Goal: Task Accomplishment & Management: Manage account settings

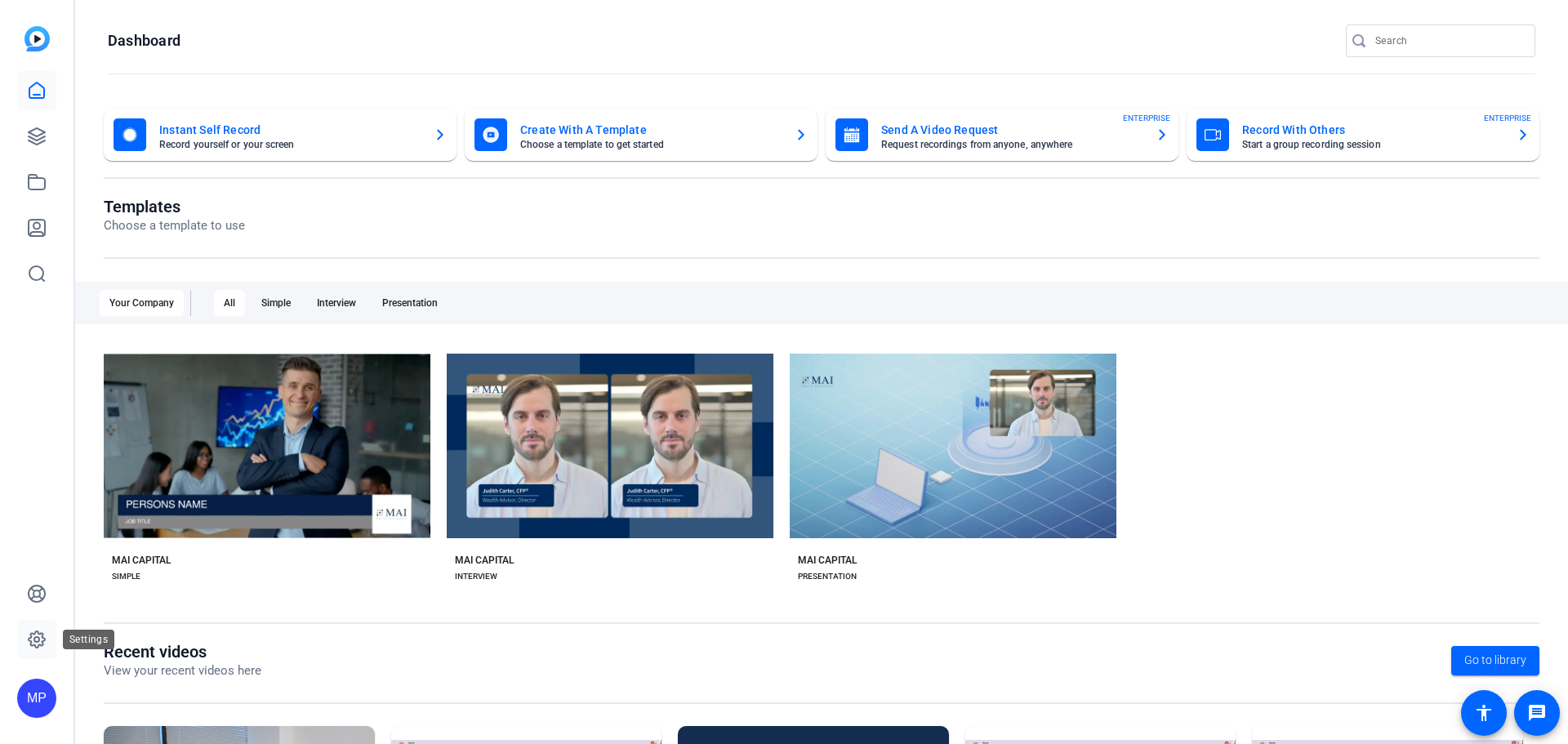
click at [39, 627] on link at bounding box center [37, 639] width 39 height 39
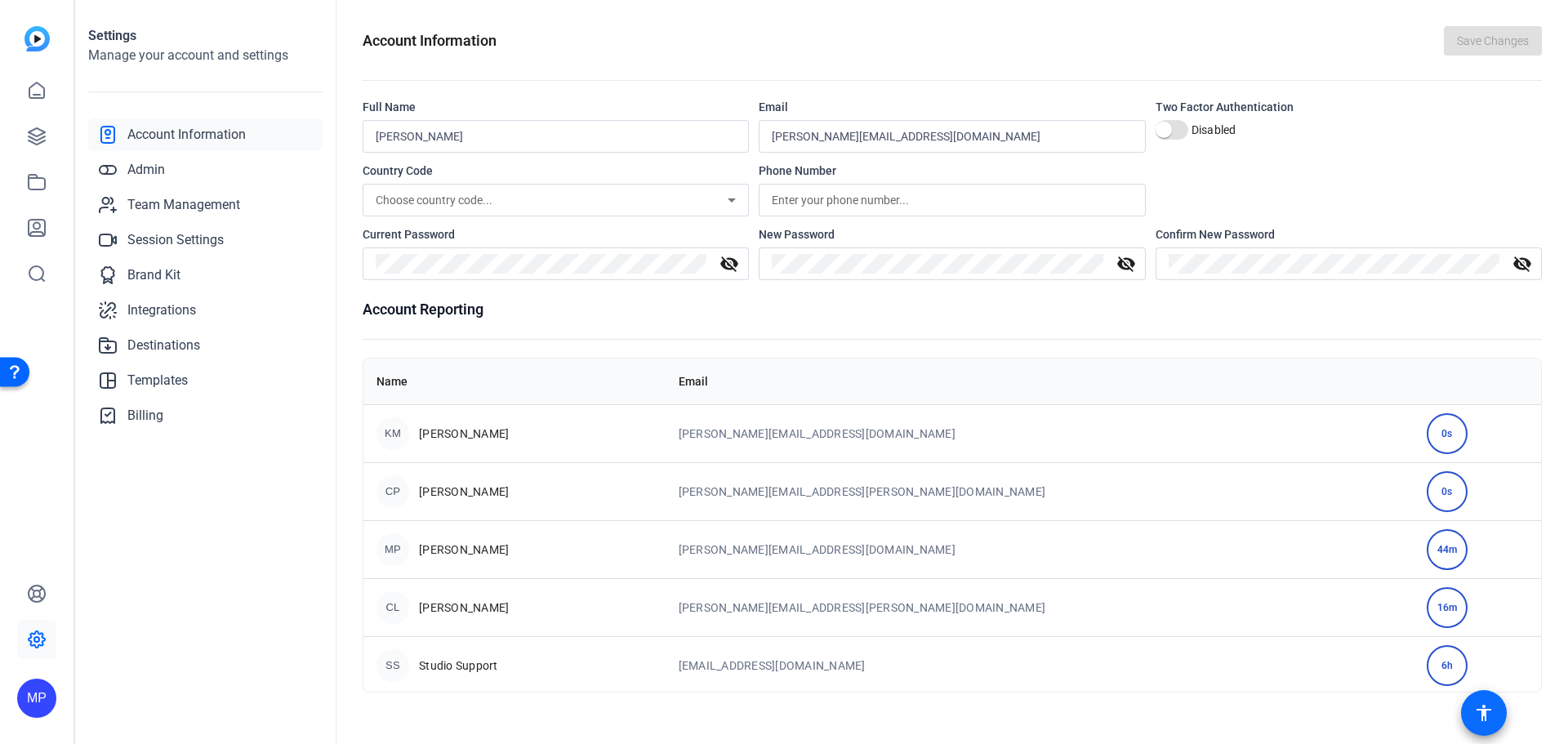
click at [1497, 709] on span at bounding box center [1484, 713] width 39 height 39
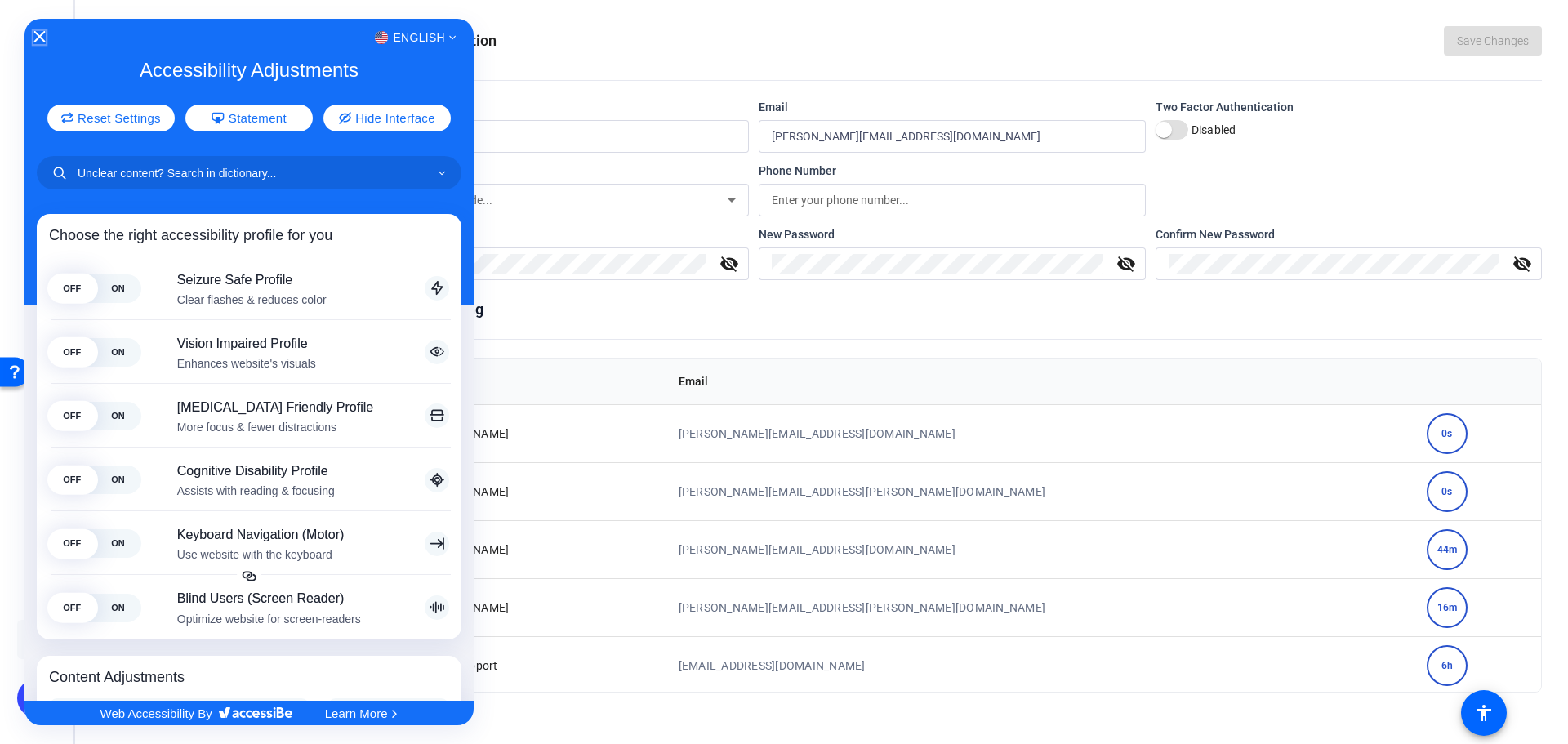
click at [33, 37] on icon "Close Accessibility Interface" at bounding box center [39, 37] width 11 height 11
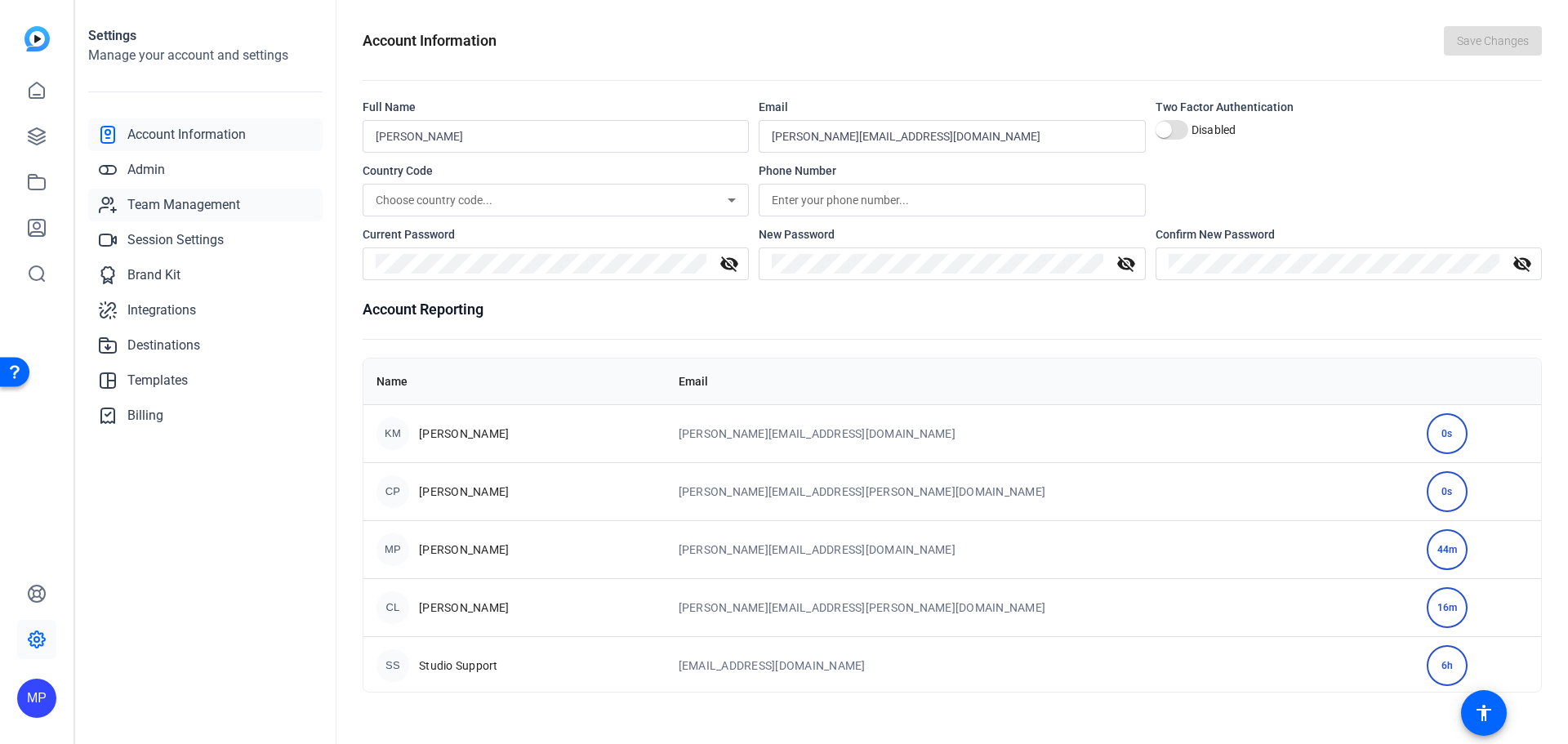
click at [175, 200] on span "Team Management" at bounding box center [184, 205] width 113 height 20
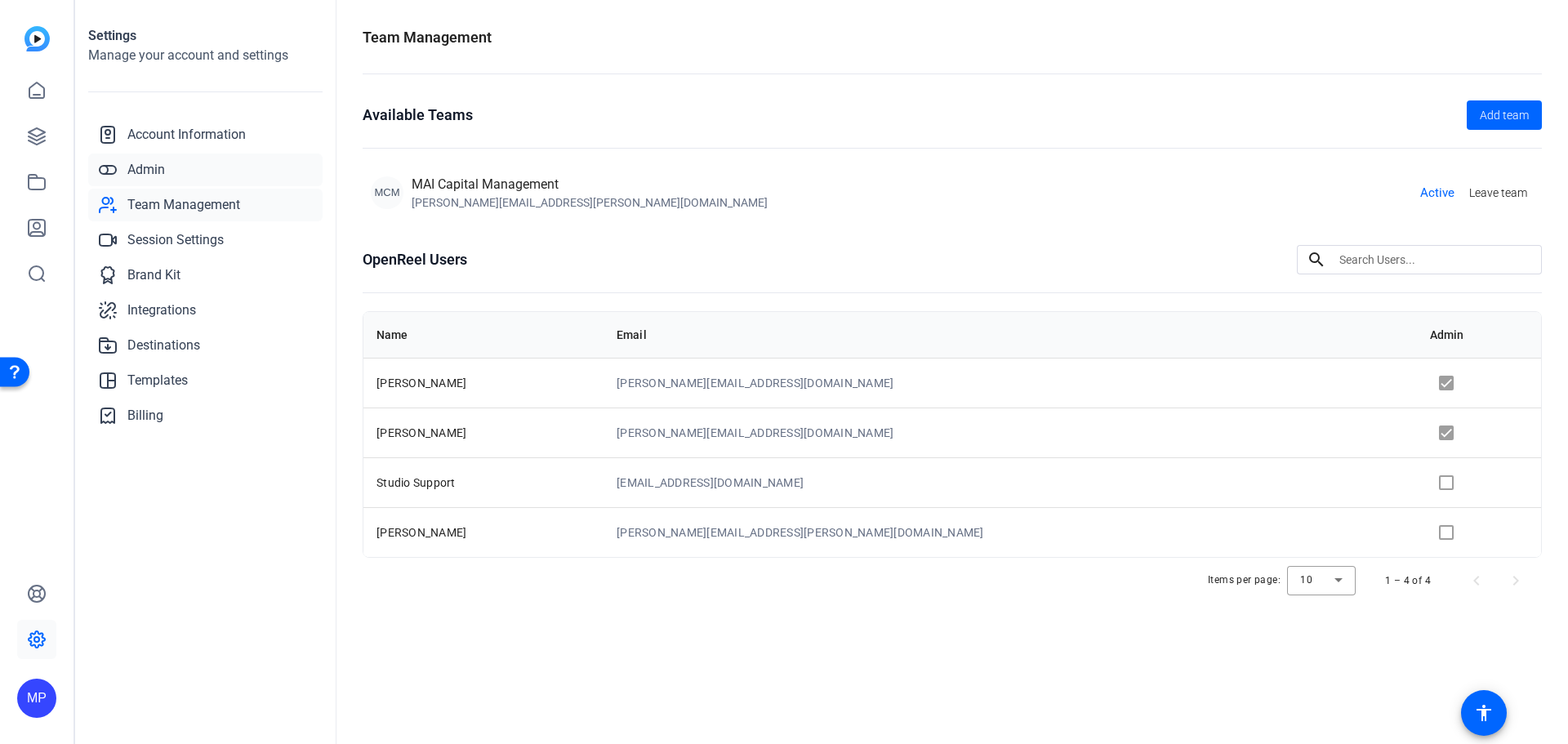
click at [167, 176] on link "Admin" at bounding box center [205, 170] width 234 height 33
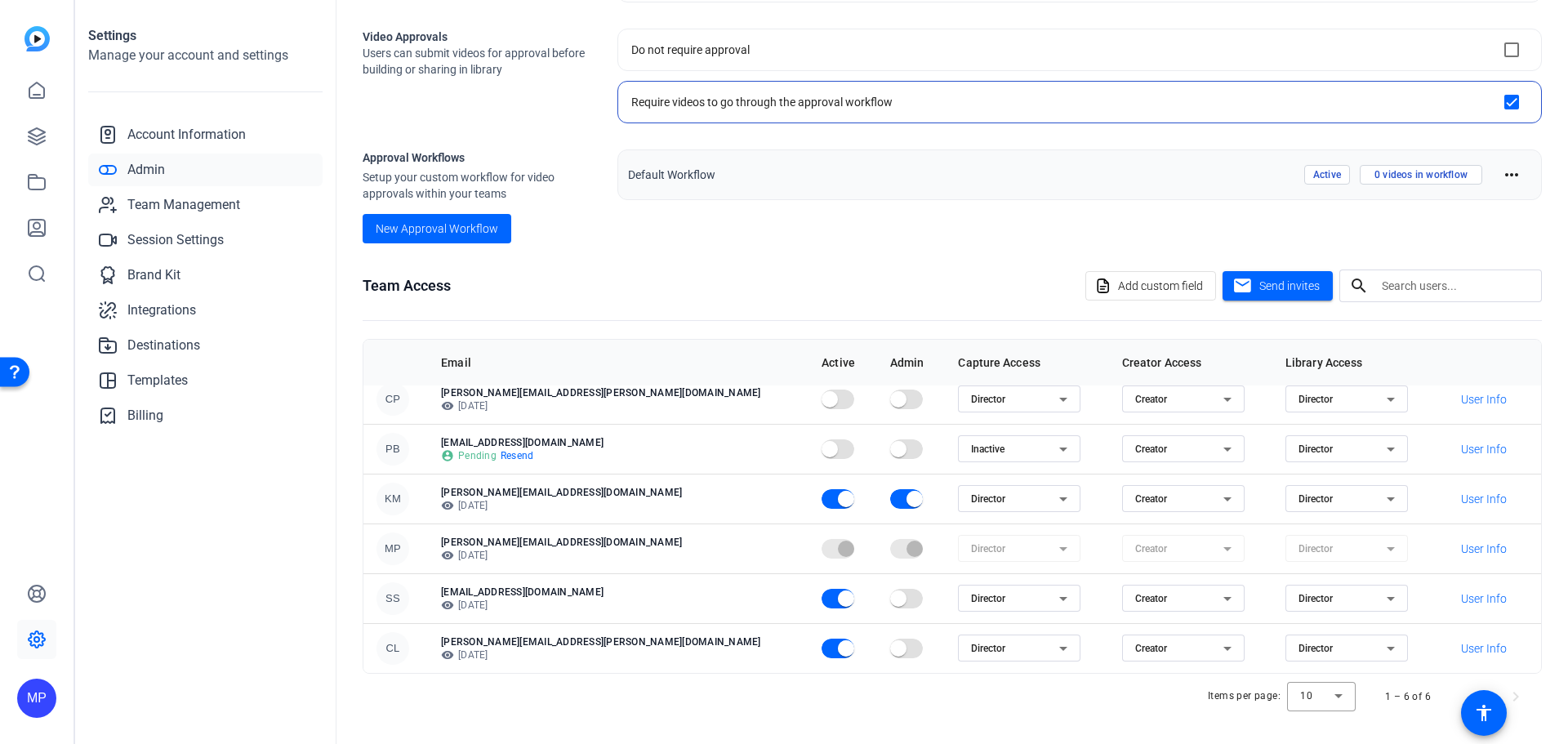
scroll to position [247, 0]
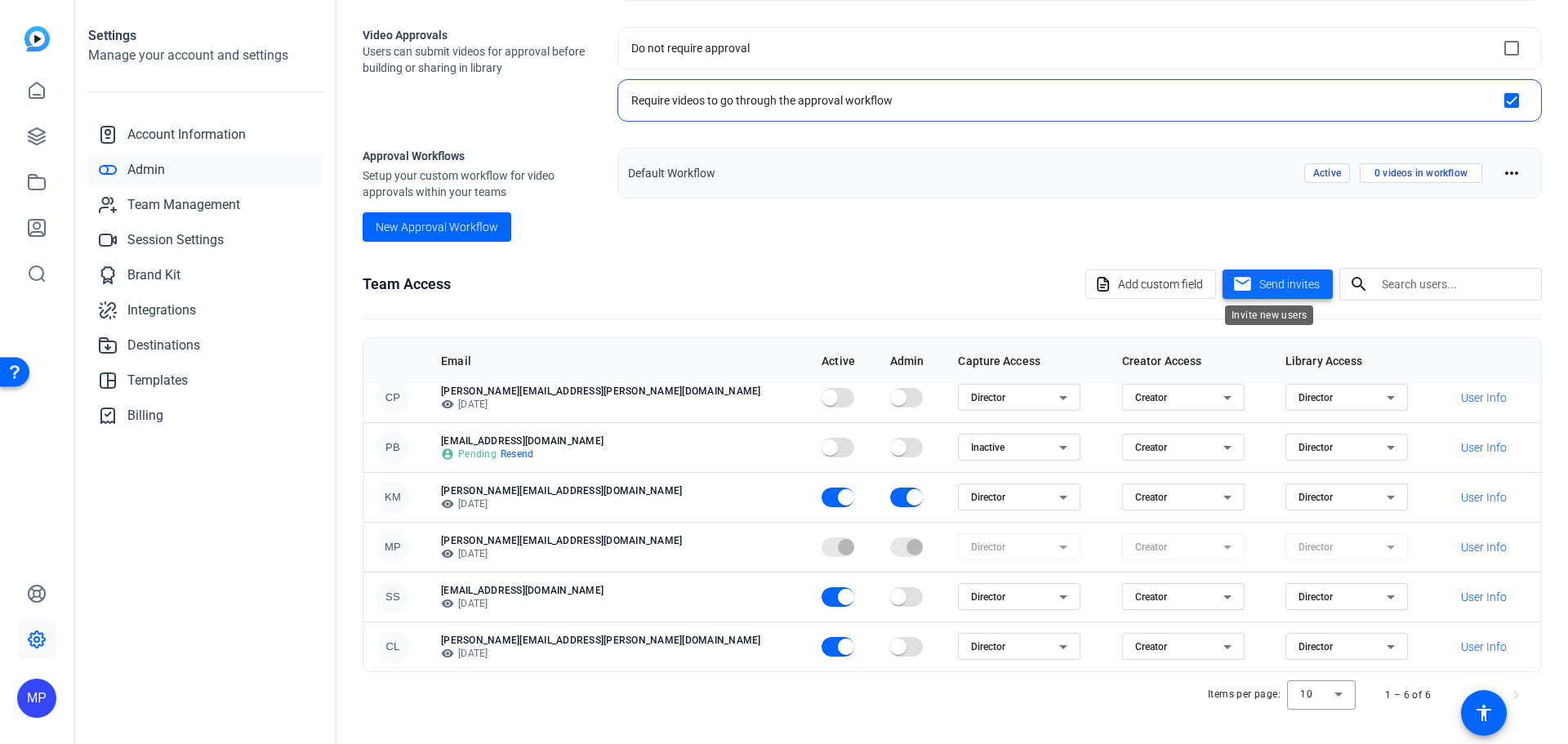
click at [1236, 287] on mat-icon "mail" at bounding box center [1242, 284] width 20 height 20
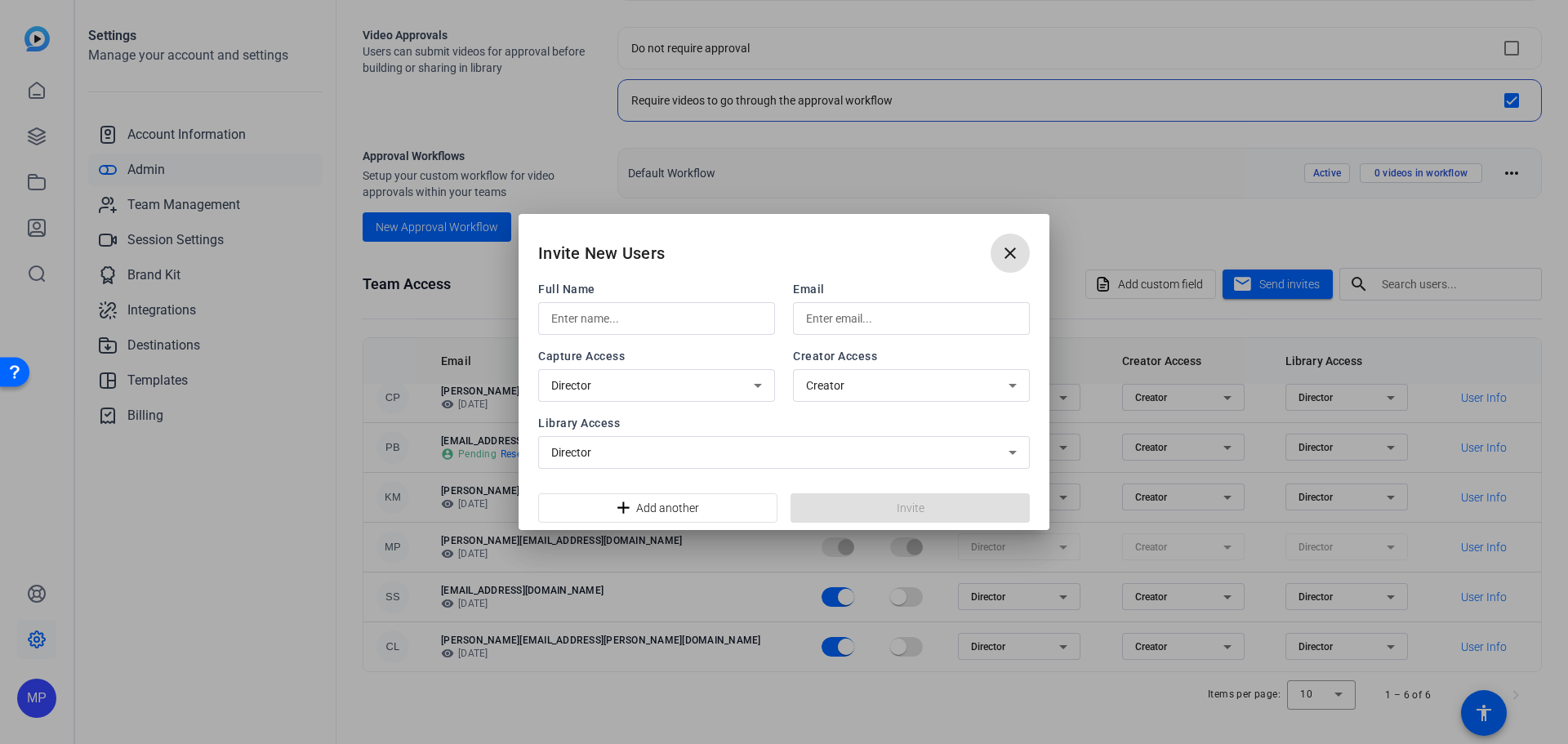
click at [646, 319] on input "text" at bounding box center [657, 319] width 211 height 20
type input "[PERSON_NAME]"
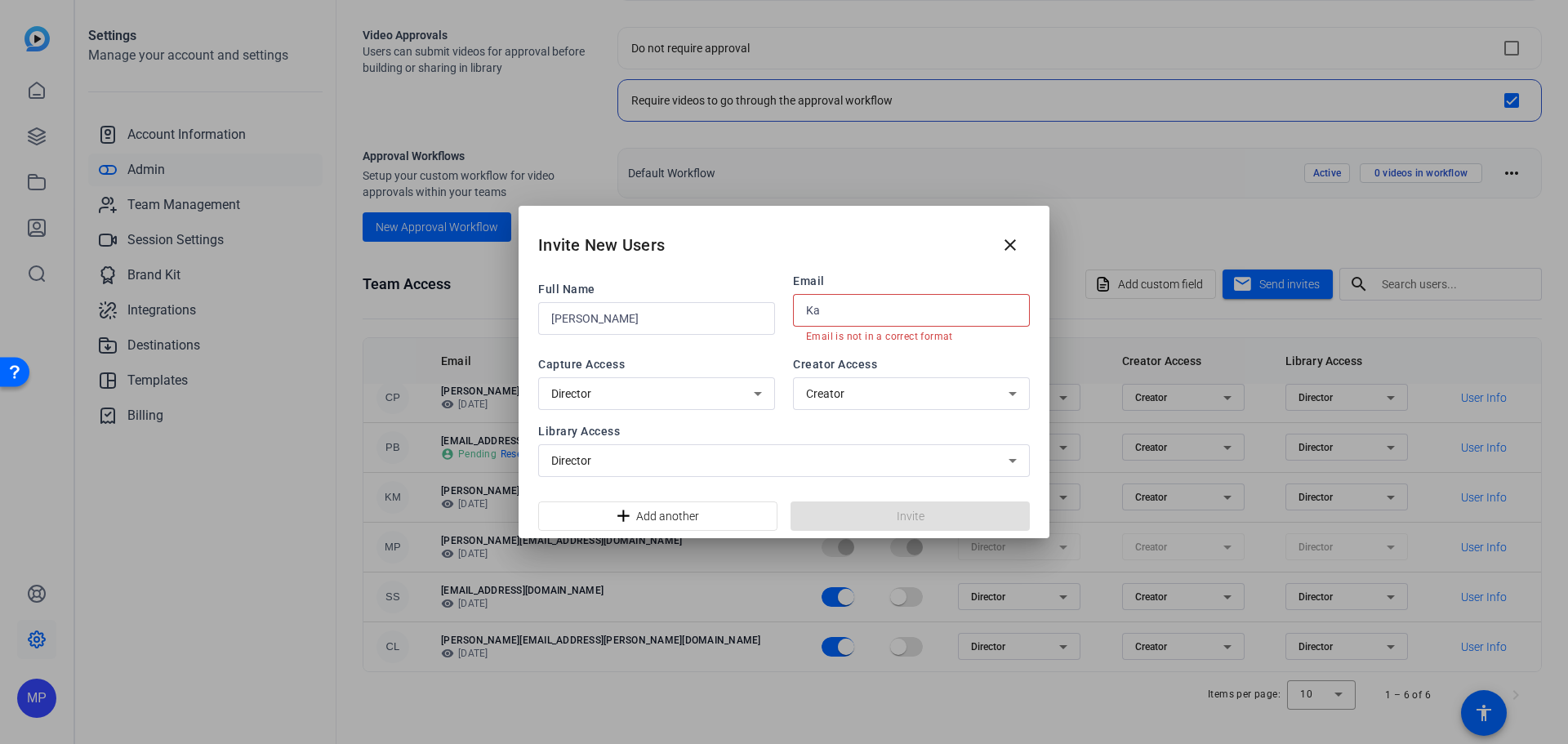
type input "K"
click at [648, 340] on div "Full Name [PERSON_NAME] Email Email is required" at bounding box center [784, 308] width 492 height 70
click at [648, 323] on input "[PERSON_NAME]" at bounding box center [657, 319] width 211 height 20
type input "[PERSON_NAME]"
click at [886, 312] on input "text" at bounding box center [911, 310] width 211 height 20
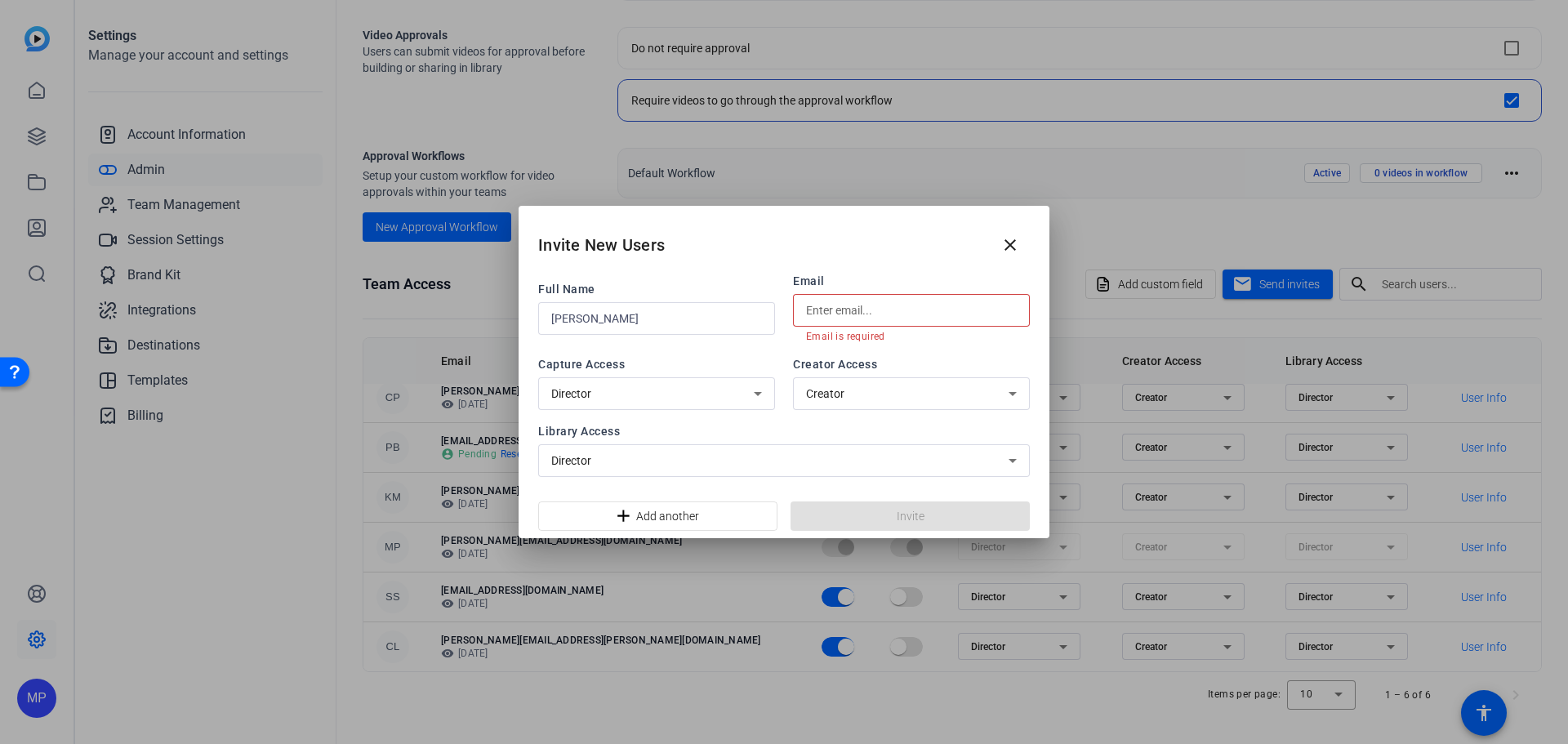
paste input "[EMAIL_ADDRESS][PERSON_NAME][DOMAIN_NAME]>"
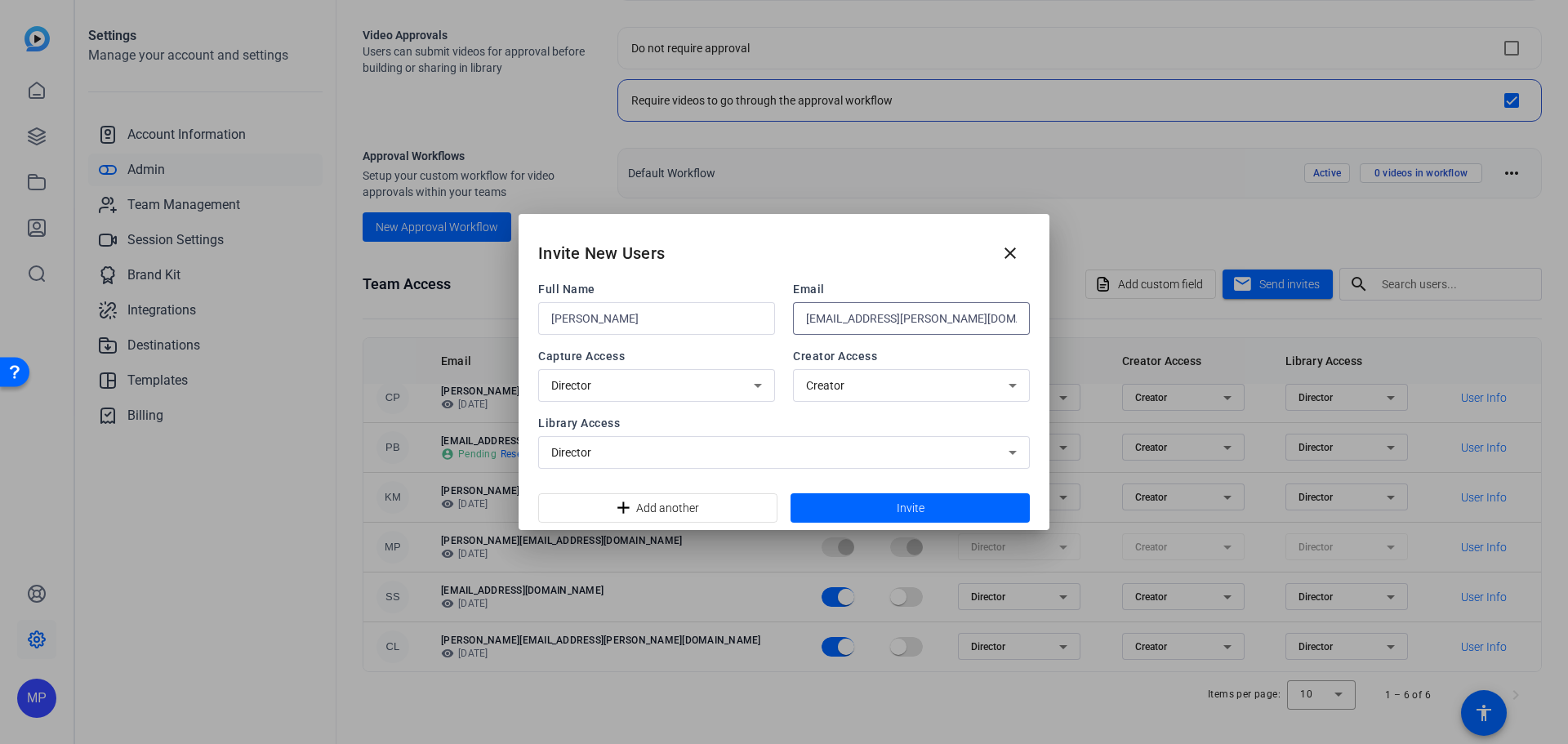
type input "[EMAIL_ADDRESS][PERSON_NAME][DOMAIN_NAME]"
click at [859, 378] on div "Creator" at bounding box center [907, 385] width 203 height 20
drag, startPoint x: 859, startPoint y: 378, endPoint x: 842, endPoint y: 387, distance: 19.2
click at [862, 377] on div at bounding box center [784, 372] width 1568 height 744
click at [742, 376] on div "Director" at bounding box center [653, 385] width 203 height 20
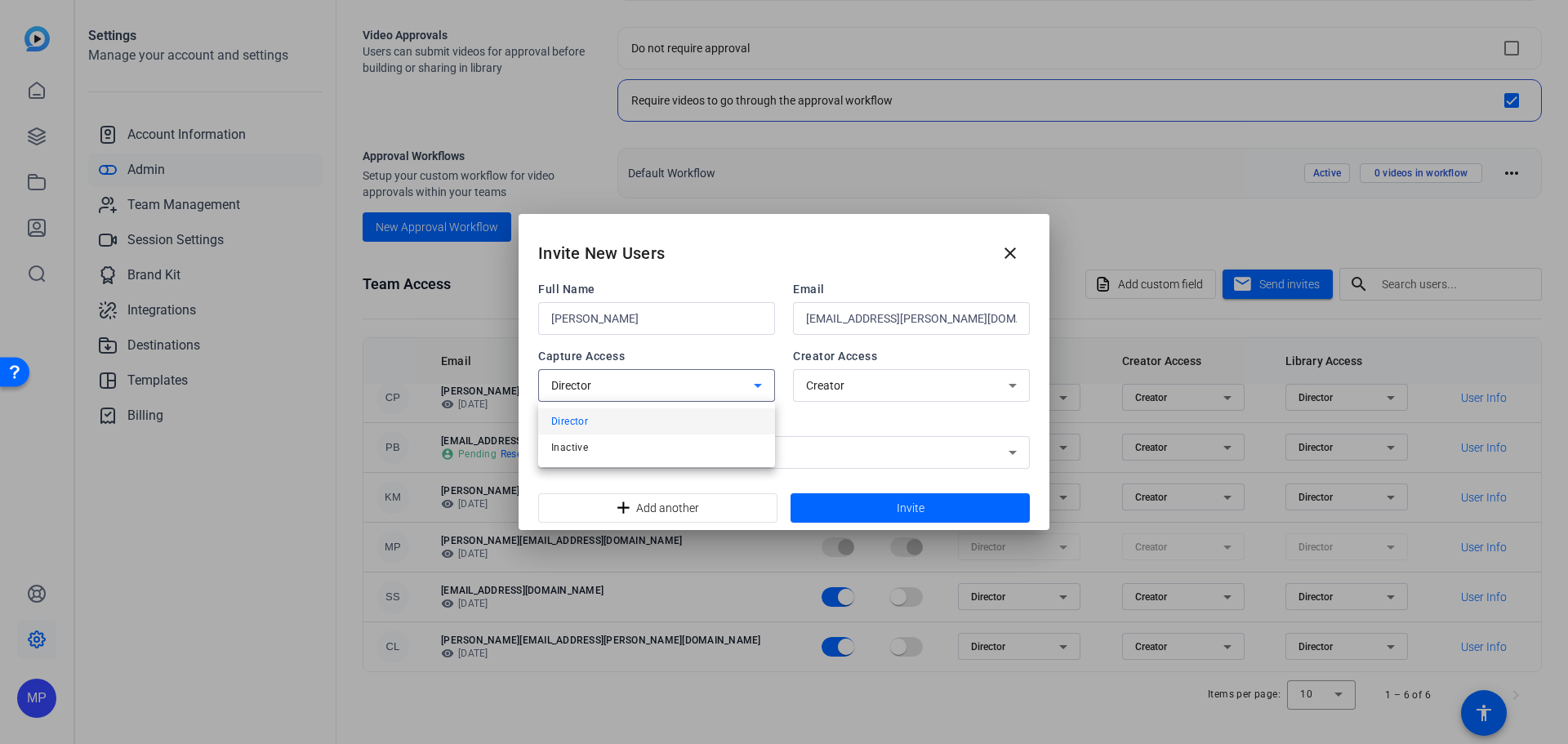
click at [742, 376] on div at bounding box center [784, 372] width 1568 height 744
click at [700, 458] on div "Director" at bounding box center [780, 452] width 457 height 20
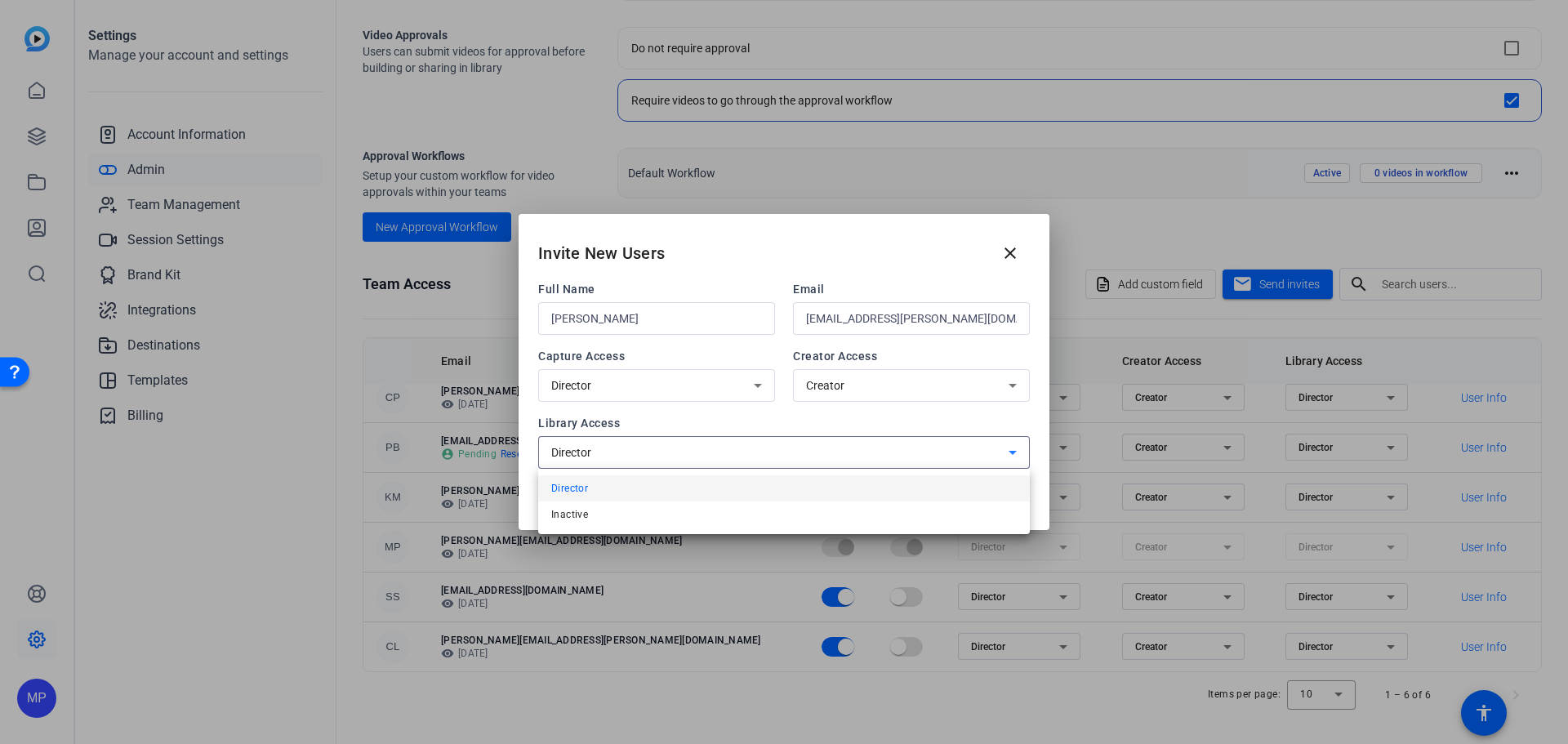
click at [702, 458] on div at bounding box center [784, 372] width 1568 height 744
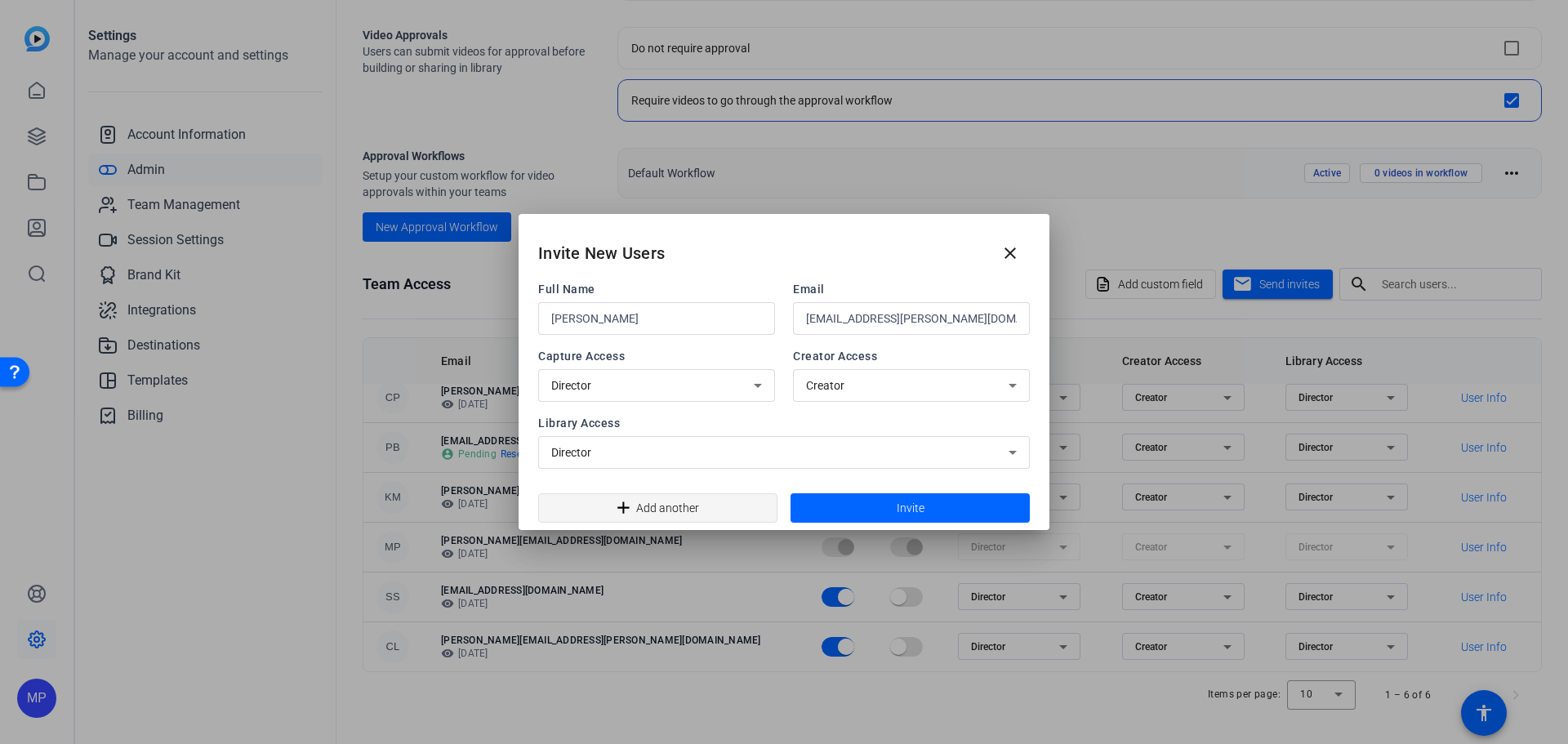
click at [693, 509] on span "Add another" at bounding box center [667, 508] width 63 height 31
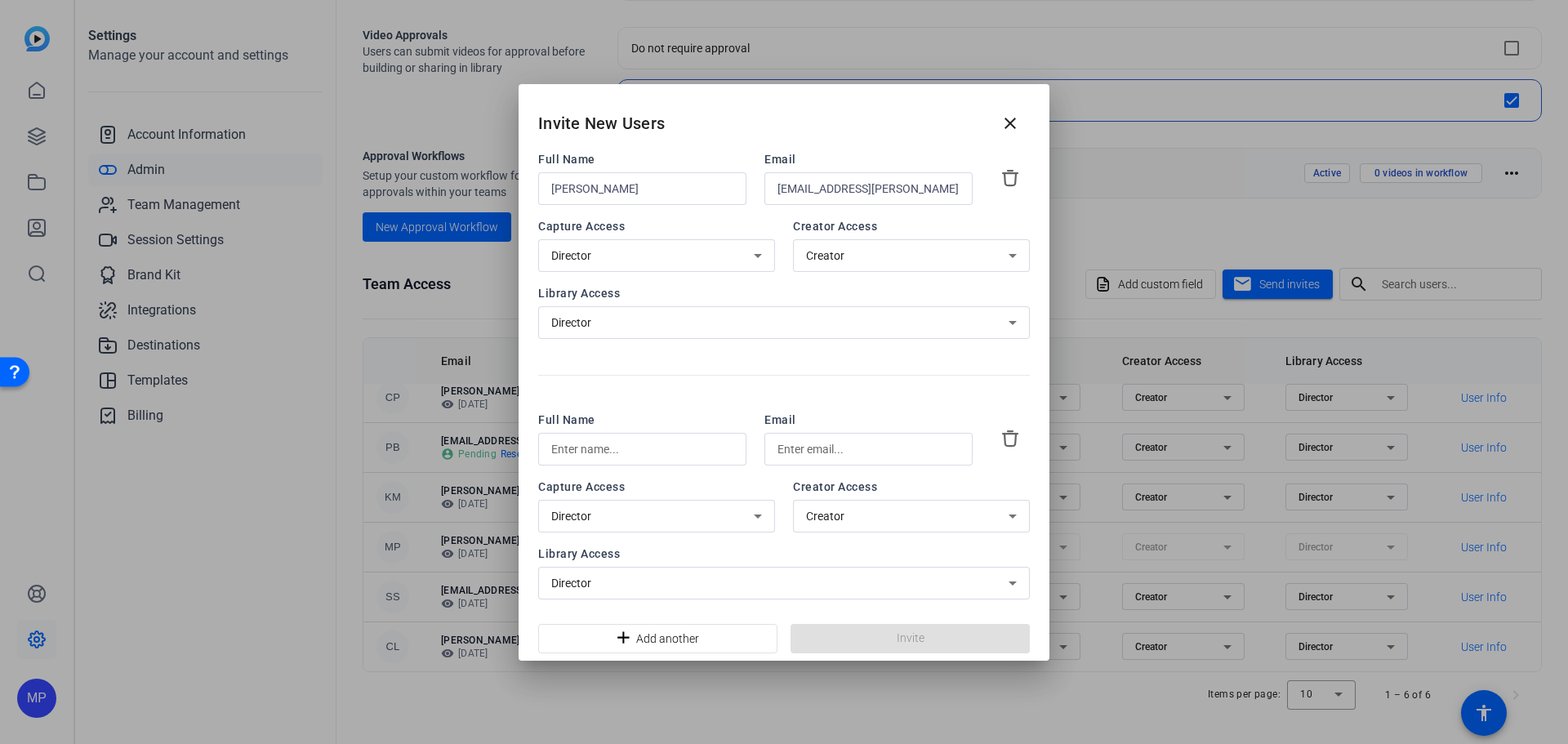
click at [623, 448] on input "text" at bounding box center [642, 449] width 182 height 20
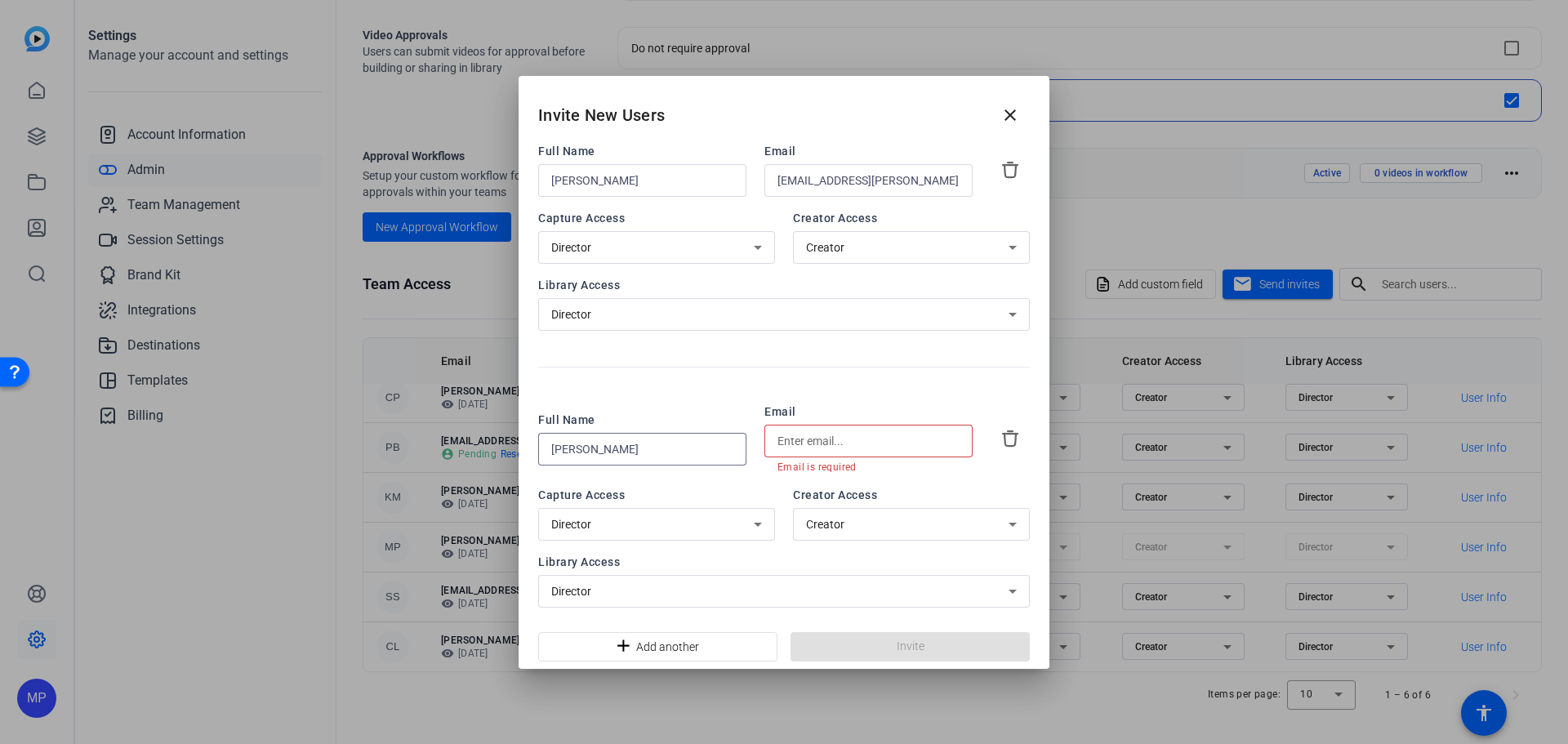
type input "[PERSON_NAME]"
click at [807, 427] on div at bounding box center [868, 441] width 182 height 33
paste input "[PERSON_NAME][EMAIL_ADDRESS][PERSON_NAME][DOMAIN_NAME]>"
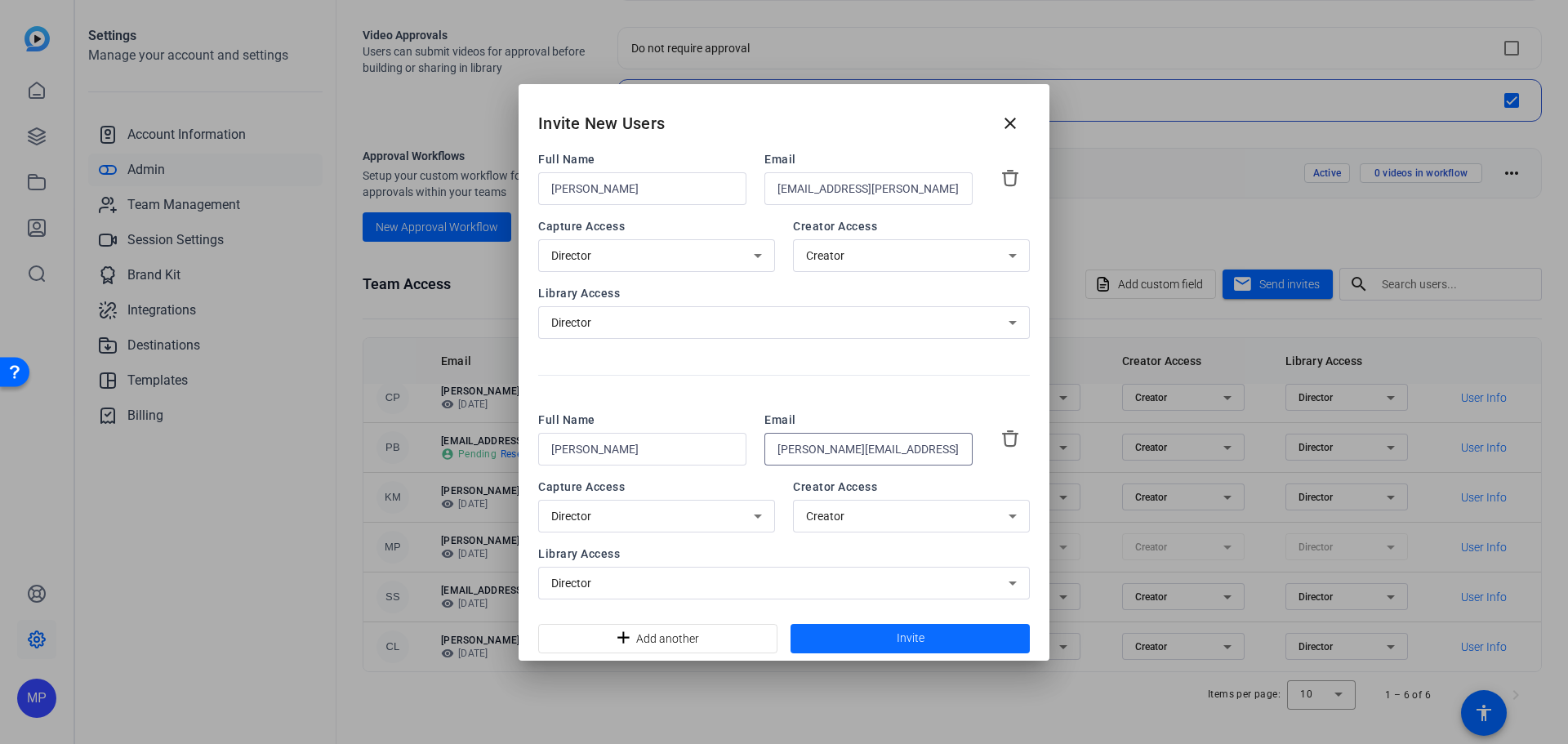
type input "[PERSON_NAME][EMAIL_ADDRESS][PERSON_NAME][DOMAIN_NAME]"
click at [857, 636] on span at bounding box center [910, 639] width 239 height 39
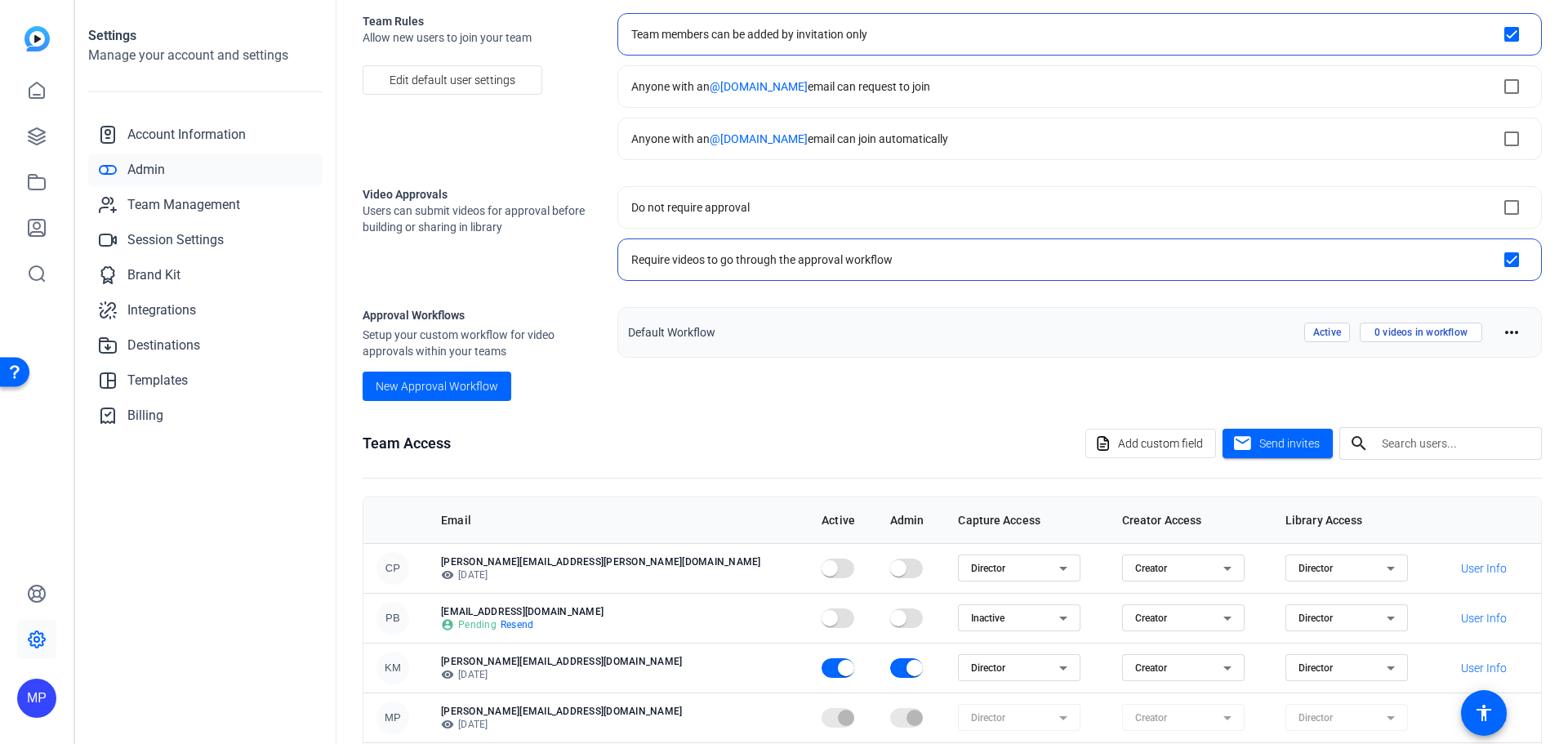
scroll to position [0, 0]
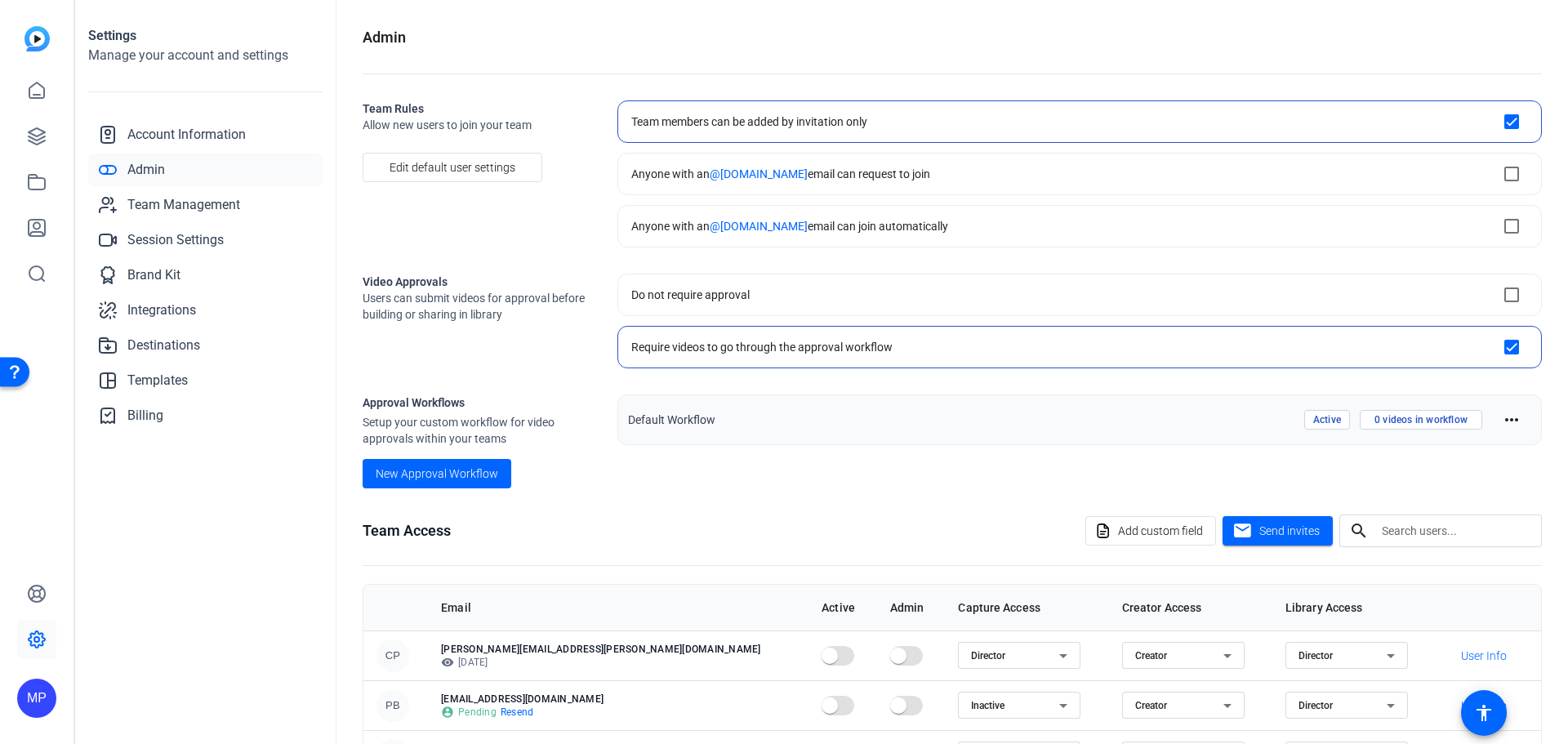
click at [45, 41] on img at bounding box center [37, 38] width 25 height 25
